Goal: Transaction & Acquisition: Purchase product/service

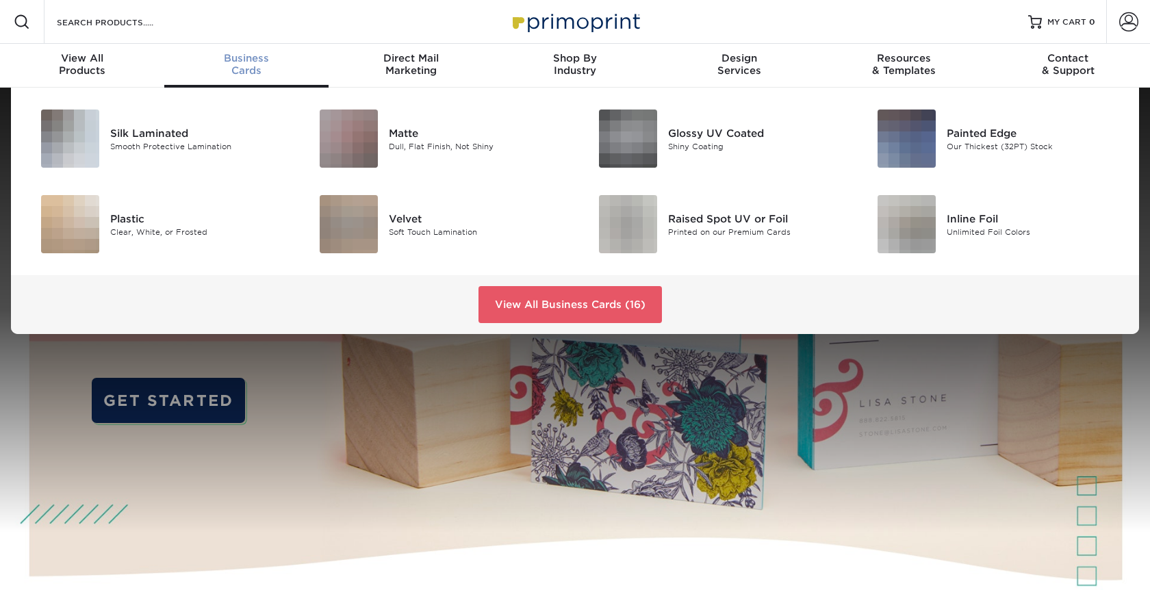
click at [241, 70] on div "Business Cards" at bounding box center [246, 64] width 164 height 25
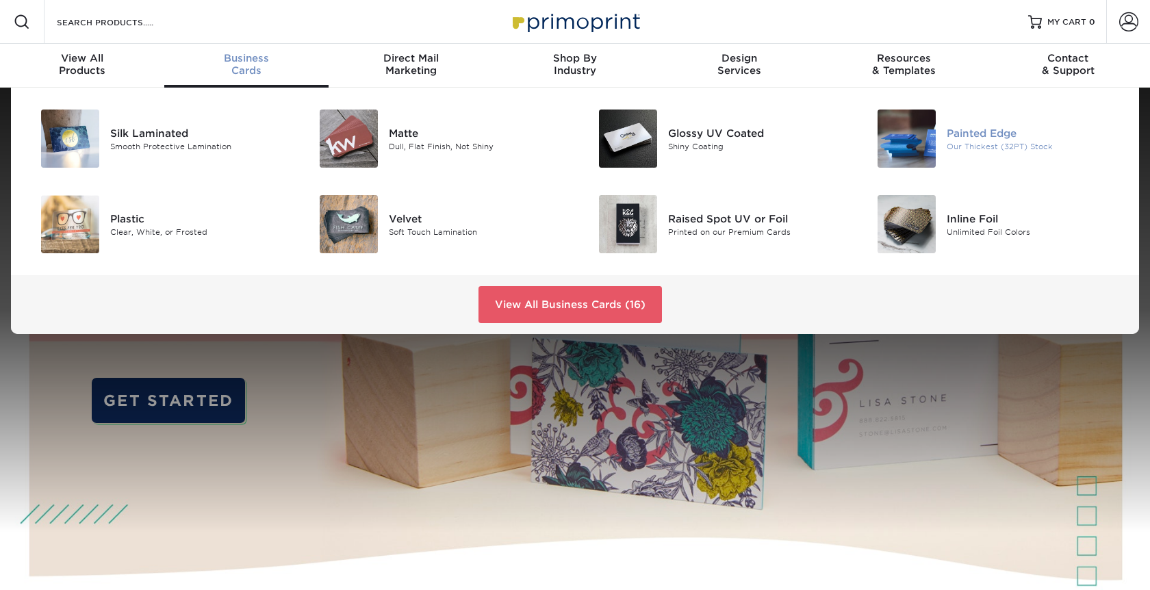
click at [990, 131] on div "Painted Edge" at bounding box center [1034, 132] width 176 height 15
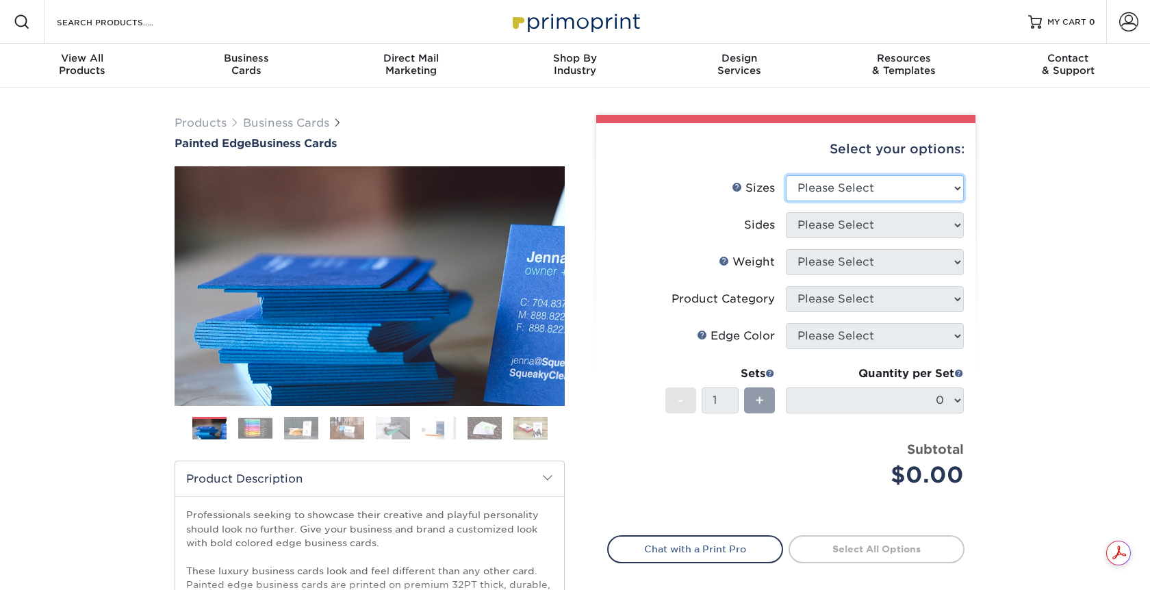
click at [910, 190] on select "Please Select 2" x 3.5" - Standard 2.125" x 3.375" - European 2.5" x 2.5" - Squ…" at bounding box center [875, 188] width 178 height 26
select select "2.50x2.50"
click at [786, 175] on select "Please Select 2" x 3.5" - Standard 2.125" x 3.375" - European 2.5" x 2.5" - Squ…" at bounding box center [875, 188] width 178 height 26
click at [883, 232] on select "Please Select Print Both Sides Print Front Only" at bounding box center [875, 225] width 178 height 26
select select "13abbda7-1d64-4f25-8bb2-c179b224825d"
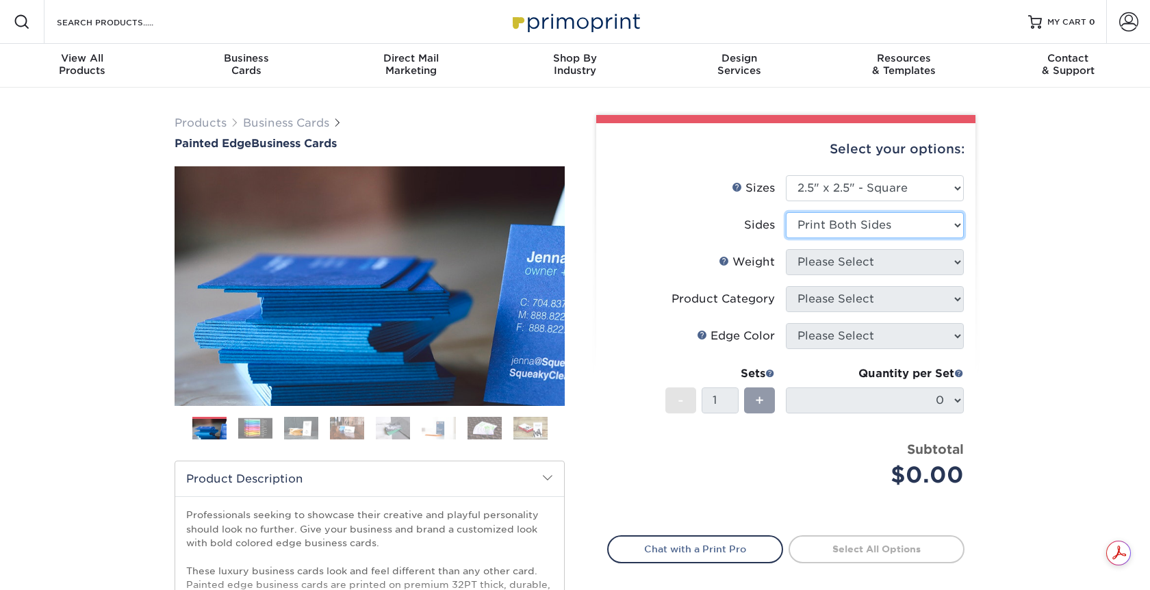
click at [786, 212] on select "Please Select Print Both Sides Print Front Only" at bounding box center [875, 225] width 178 height 26
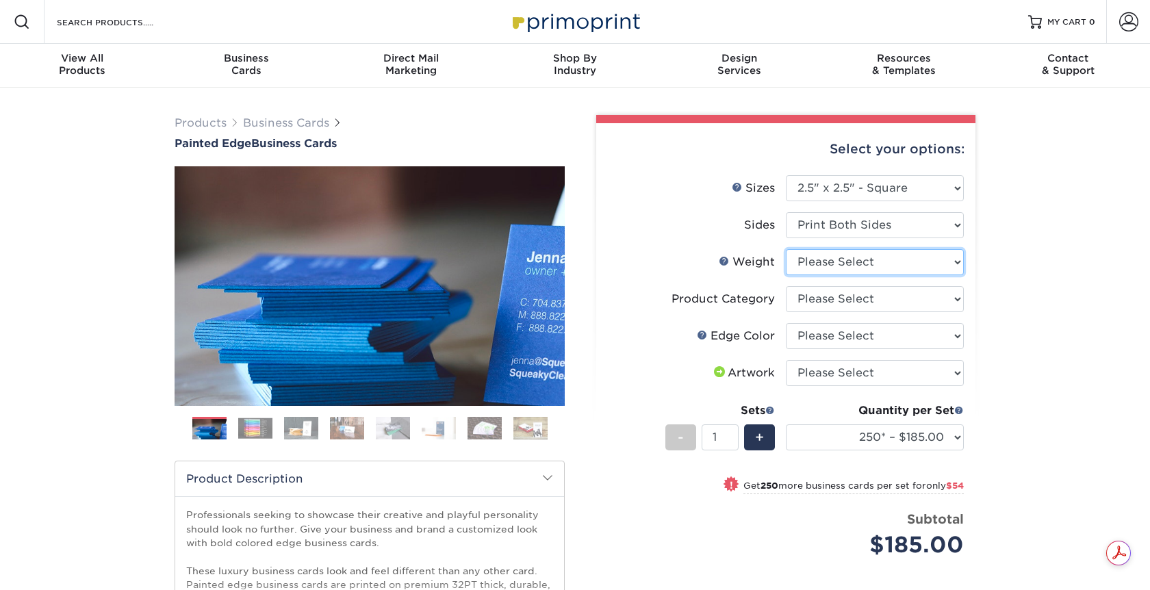
click at [940, 259] on select "Please Select 32PTUC" at bounding box center [875, 262] width 178 height 26
select select "32PTUC"
click at [786, 249] on select "Please Select 32PTUC" at bounding box center [875, 262] width 178 height 26
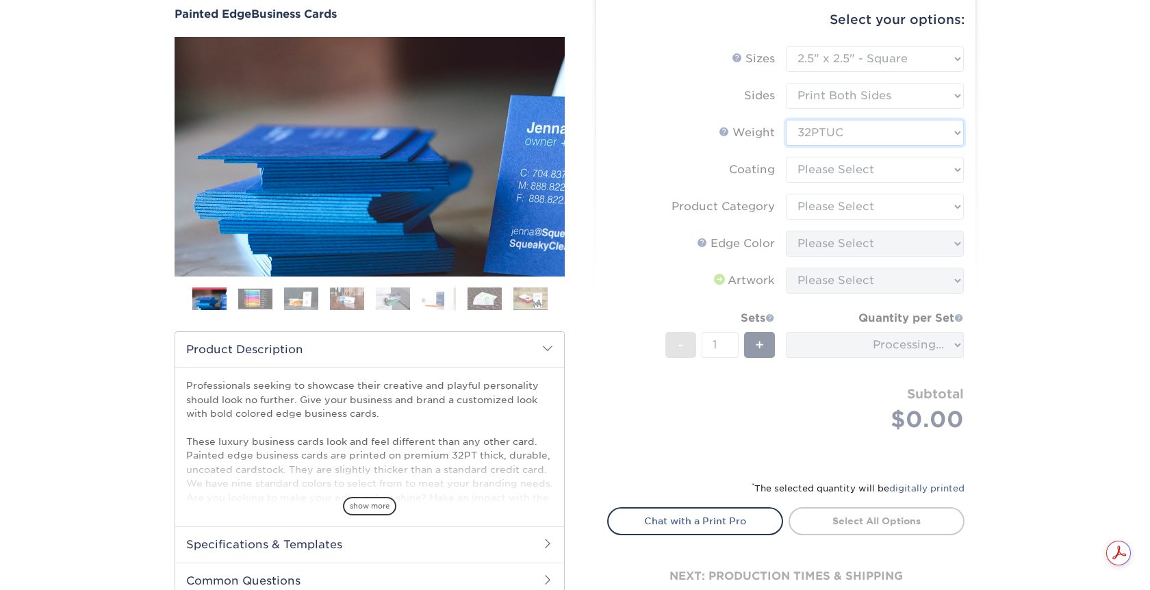
scroll to position [130, 0]
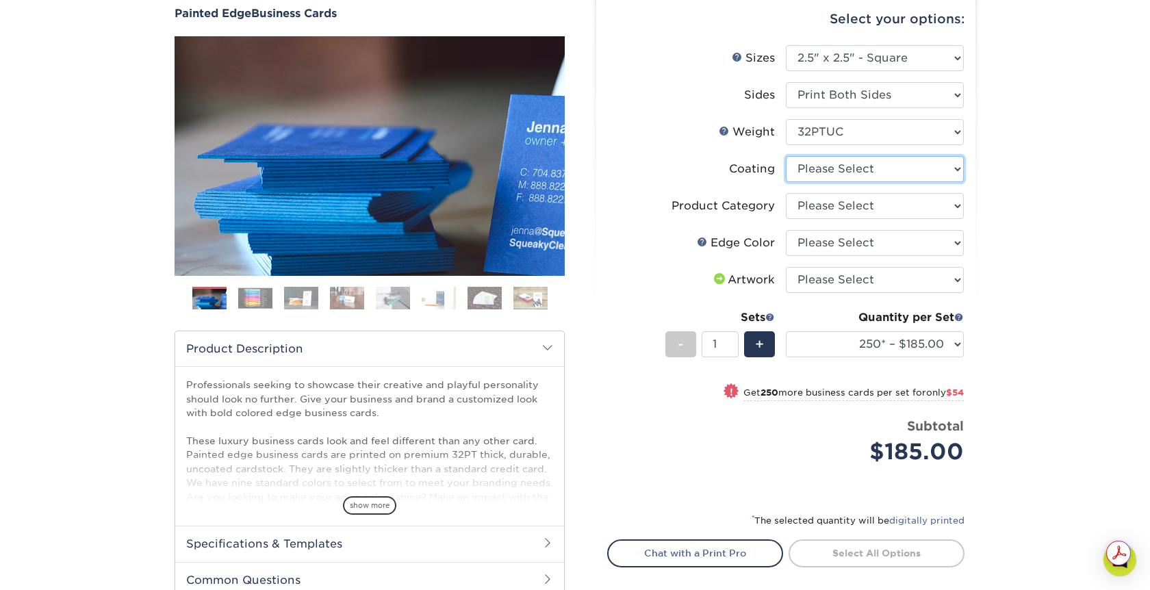
click at [866, 165] on select at bounding box center [875, 169] width 178 height 26
click at [786, 156] on select at bounding box center [875, 169] width 178 height 26
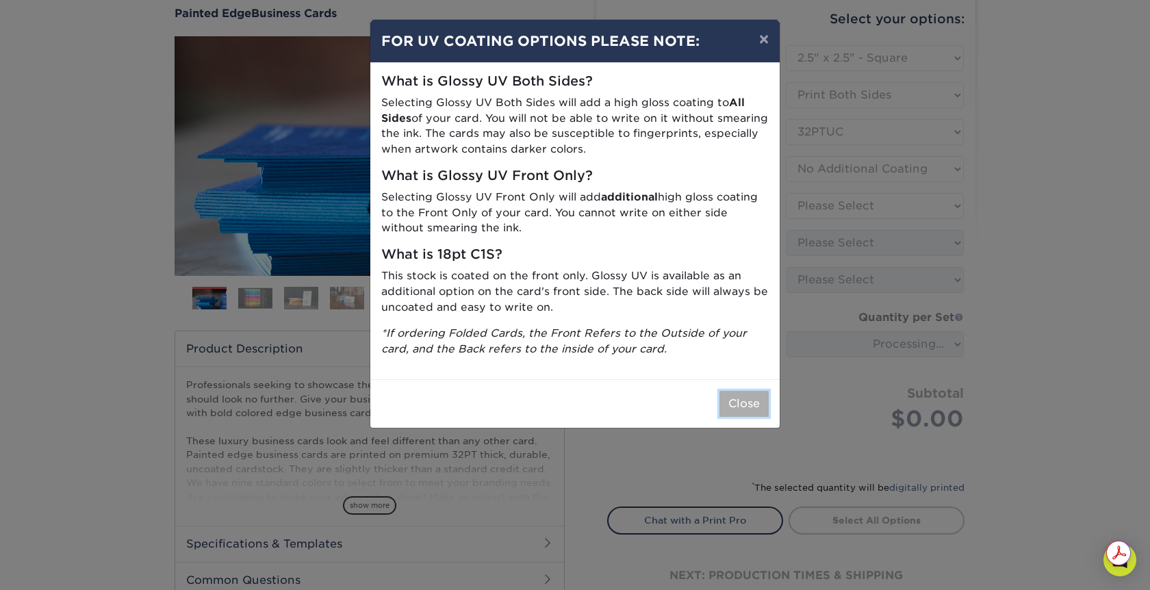
click at [744, 400] on button "Close" at bounding box center [743, 404] width 49 height 26
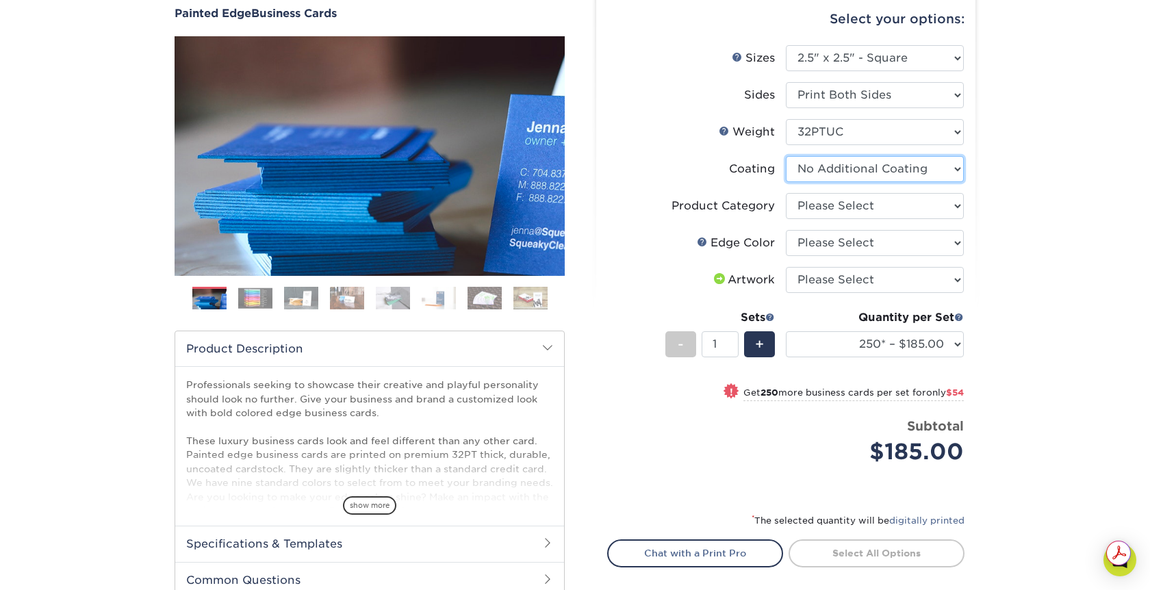
click at [872, 172] on select at bounding box center [875, 169] width 178 height 26
select select "-1"
click at [786, 156] on select at bounding box center [875, 169] width 178 height 26
select select
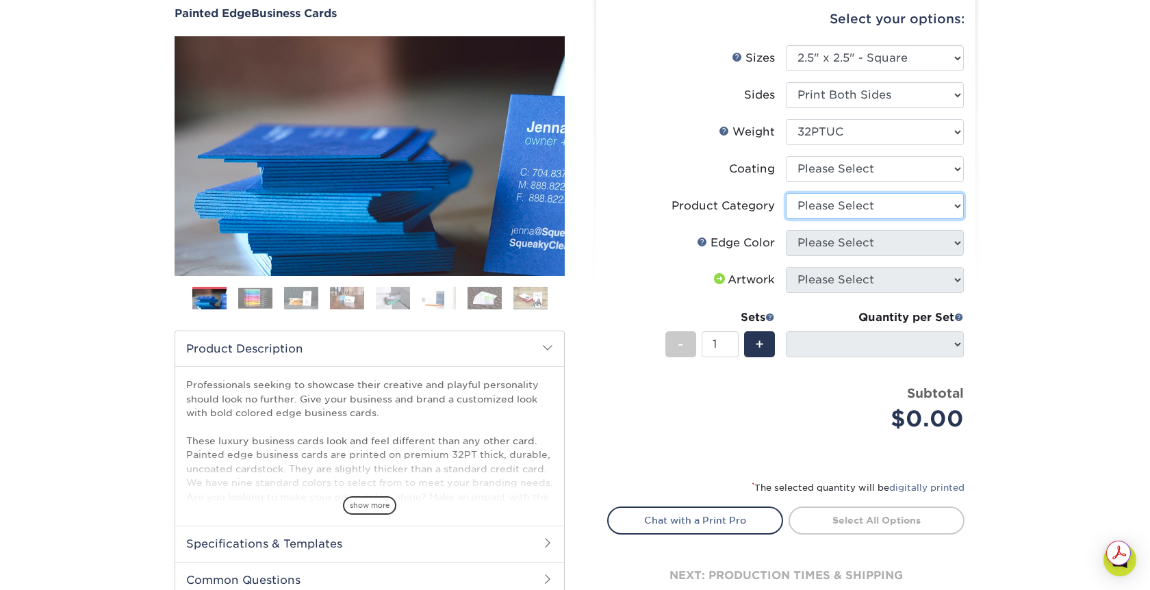
click at [871, 203] on select "Please Select Business Cards" at bounding box center [875, 206] width 178 height 26
select select "3b5148f1-0588-4f88-a218-97bcfdce65c1"
click at [786, 193] on select "Please Select Business Cards" at bounding box center [875, 206] width 178 height 26
click at [893, 244] on select "Please Select Charcoal Black Brown Blue Pearlescent Blue Pearlescent Gold Pearl…" at bounding box center [875, 243] width 178 height 26
select select "1ae850e6-61c5-45b7-a71d-f488378c5a25"
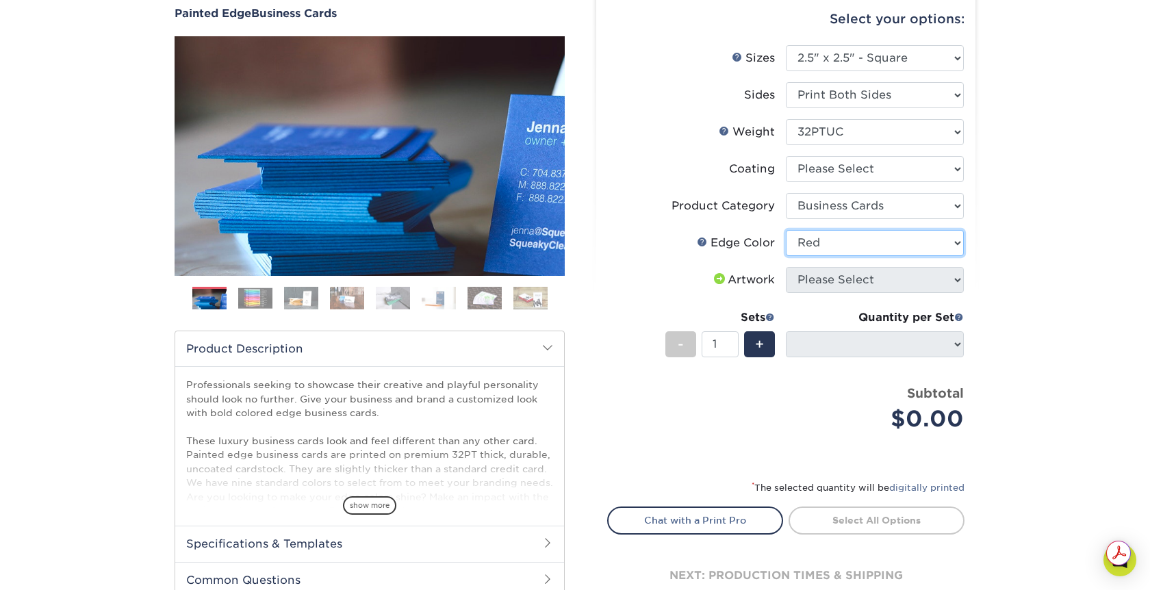
click at [786, 230] on select "Please Select Charcoal Black Brown Blue Pearlescent Blue Pearlescent Gold Pearl…" at bounding box center [875, 243] width 178 height 26
click at [883, 281] on select "Please Select I will upload files I need a design - $100" at bounding box center [875, 280] width 178 height 26
select select "upload"
click at [786, 267] on select "Please Select I will upload files I need a design - $100" at bounding box center [875, 280] width 178 height 26
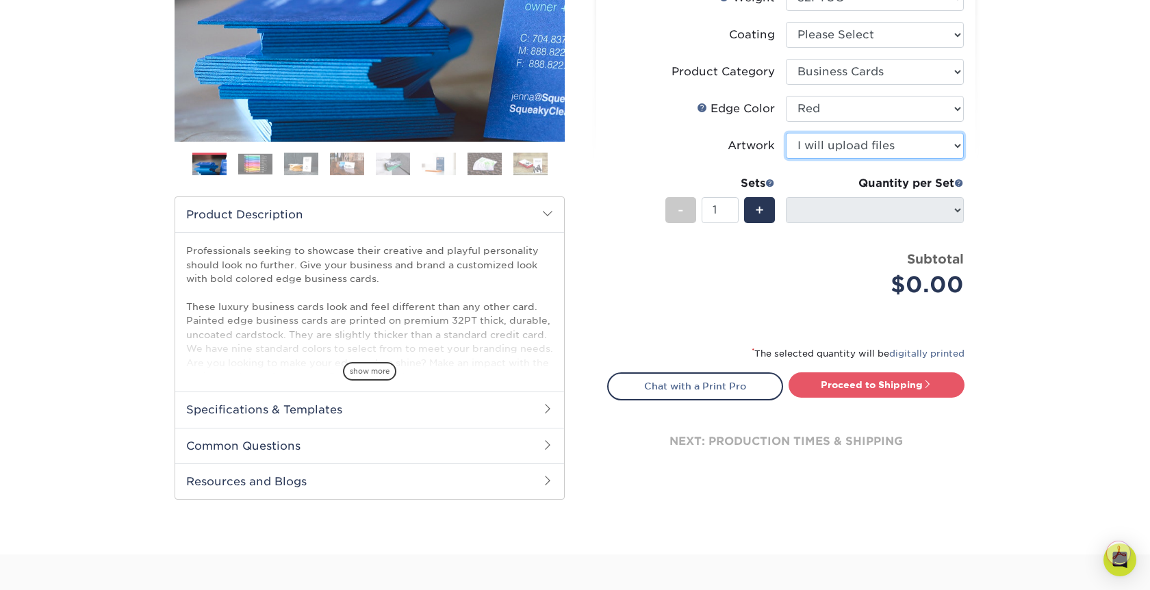
scroll to position [268, 0]
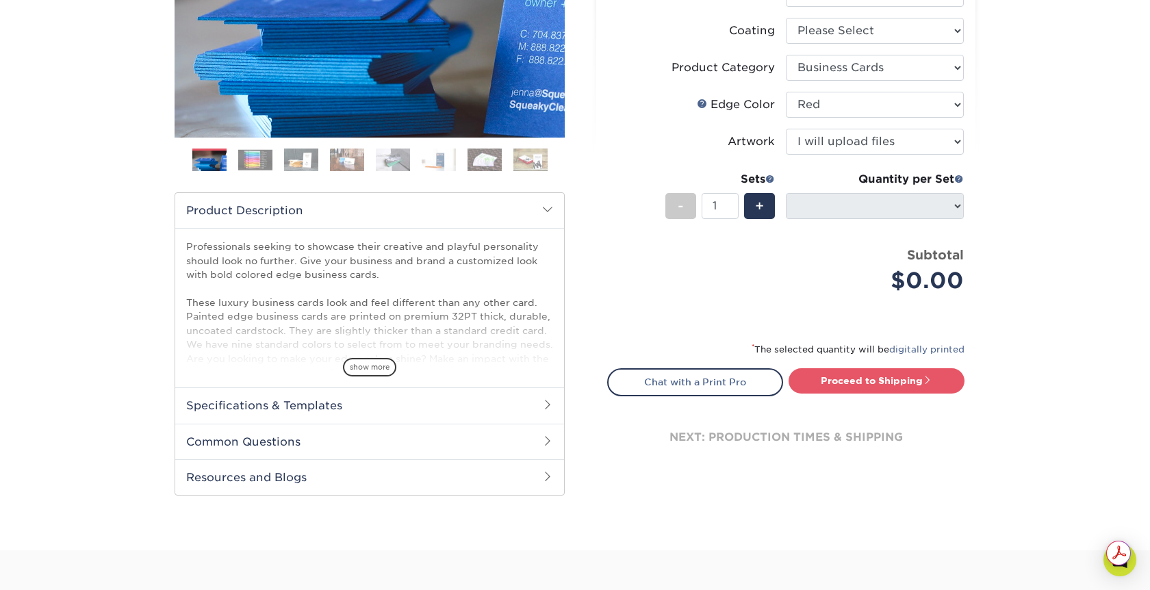
click at [967, 207] on div "Select your options: Sizes Help Sizes Please Select 2" x 3.5" - Standard 2.125"…" at bounding box center [785, 172] width 379 height 634
click at [753, 203] on div "+" at bounding box center [759, 206] width 31 height 26
type input "2"
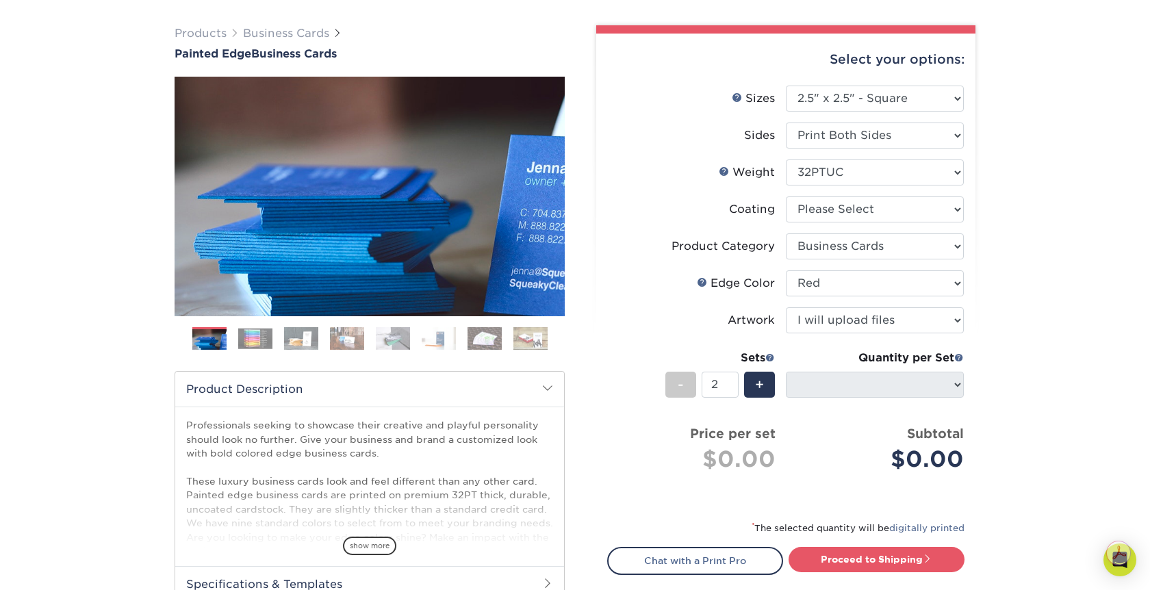
scroll to position [89, 0]
click at [257, 340] on img at bounding box center [255, 338] width 34 height 21
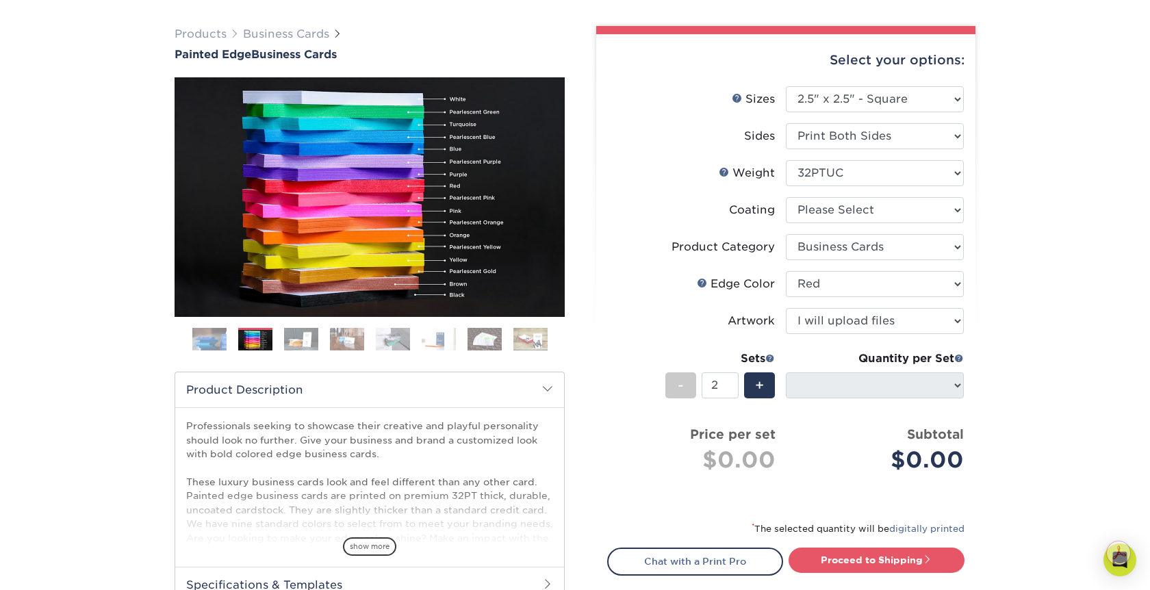
click at [296, 340] on img at bounding box center [301, 339] width 34 height 24
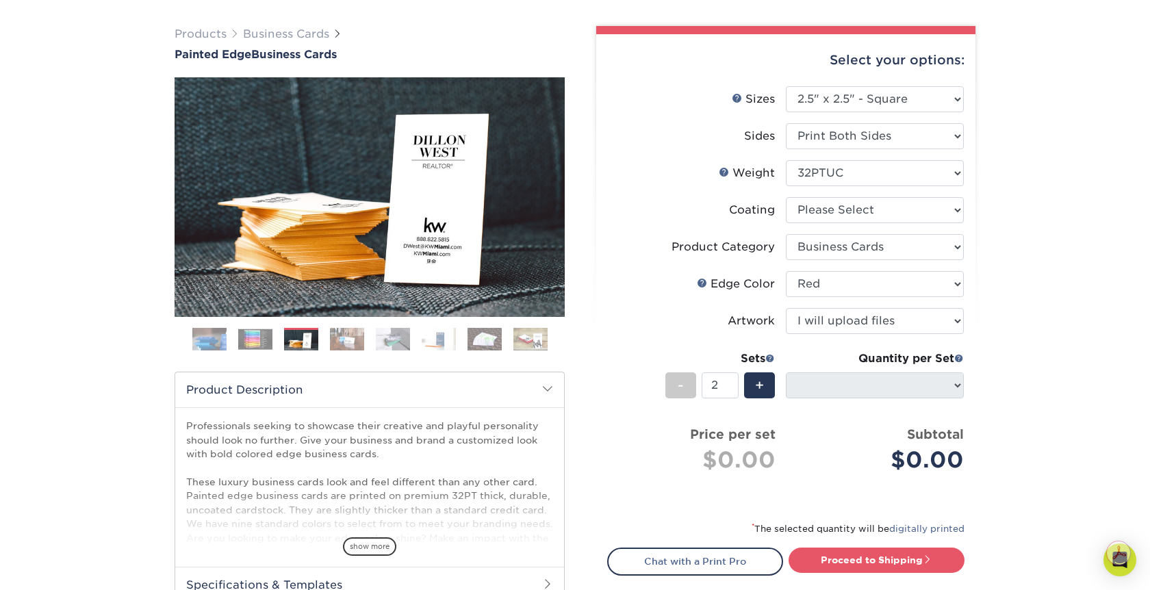
click at [343, 341] on img at bounding box center [347, 339] width 34 height 24
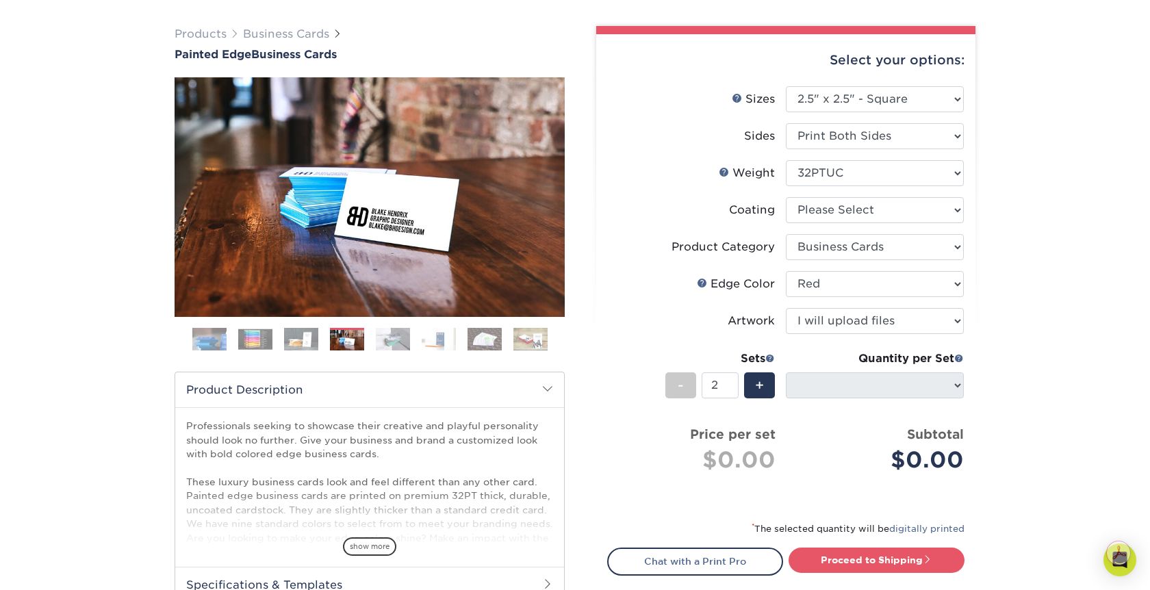
click at [413, 342] on ol at bounding box center [370, 344] width 390 height 33
click at [441, 344] on img at bounding box center [439, 339] width 34 height 24
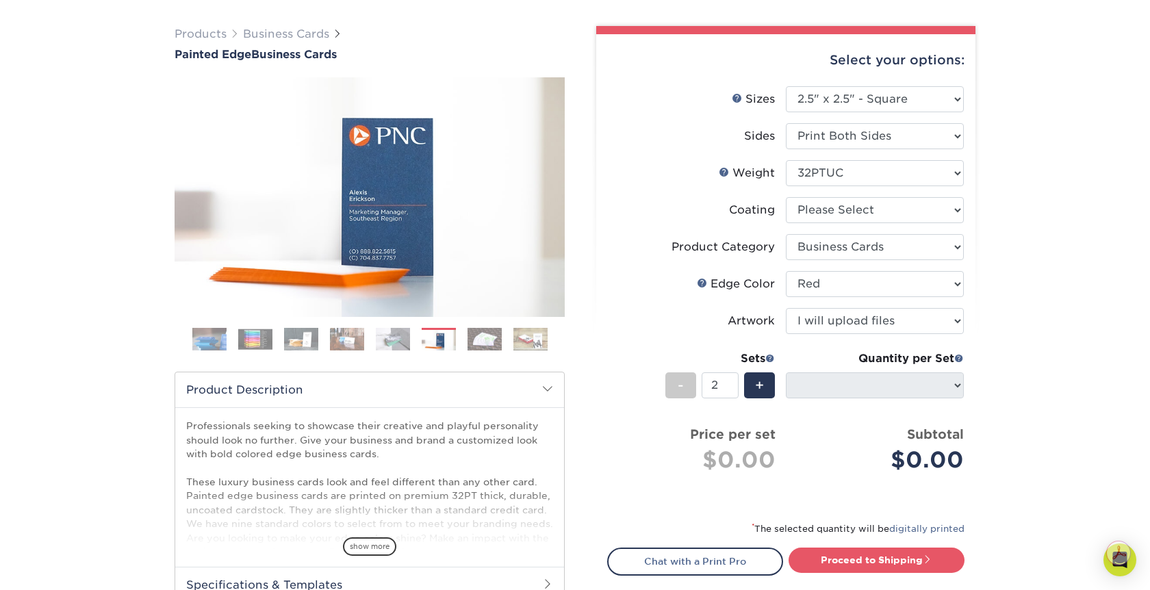
click at [480, 343] on img at bounding box center [484, 339] width 34 height 24
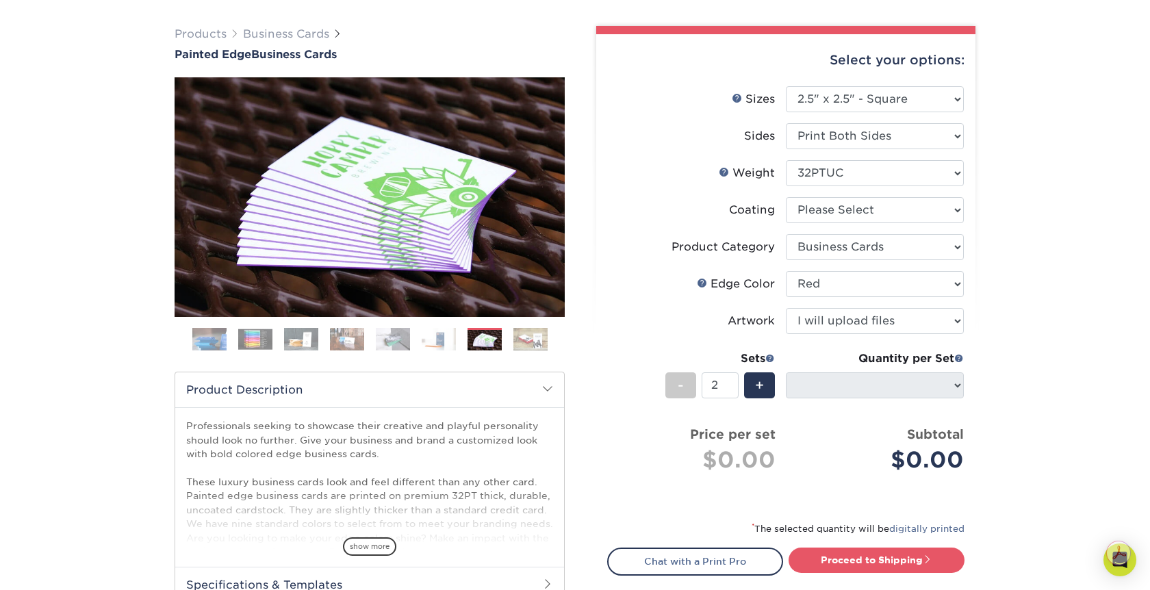
click at [530, 338] on img at bounding box center [530, 339] width 34 height 24
